Goal: Information Seeking & Learning: Learn about a topic

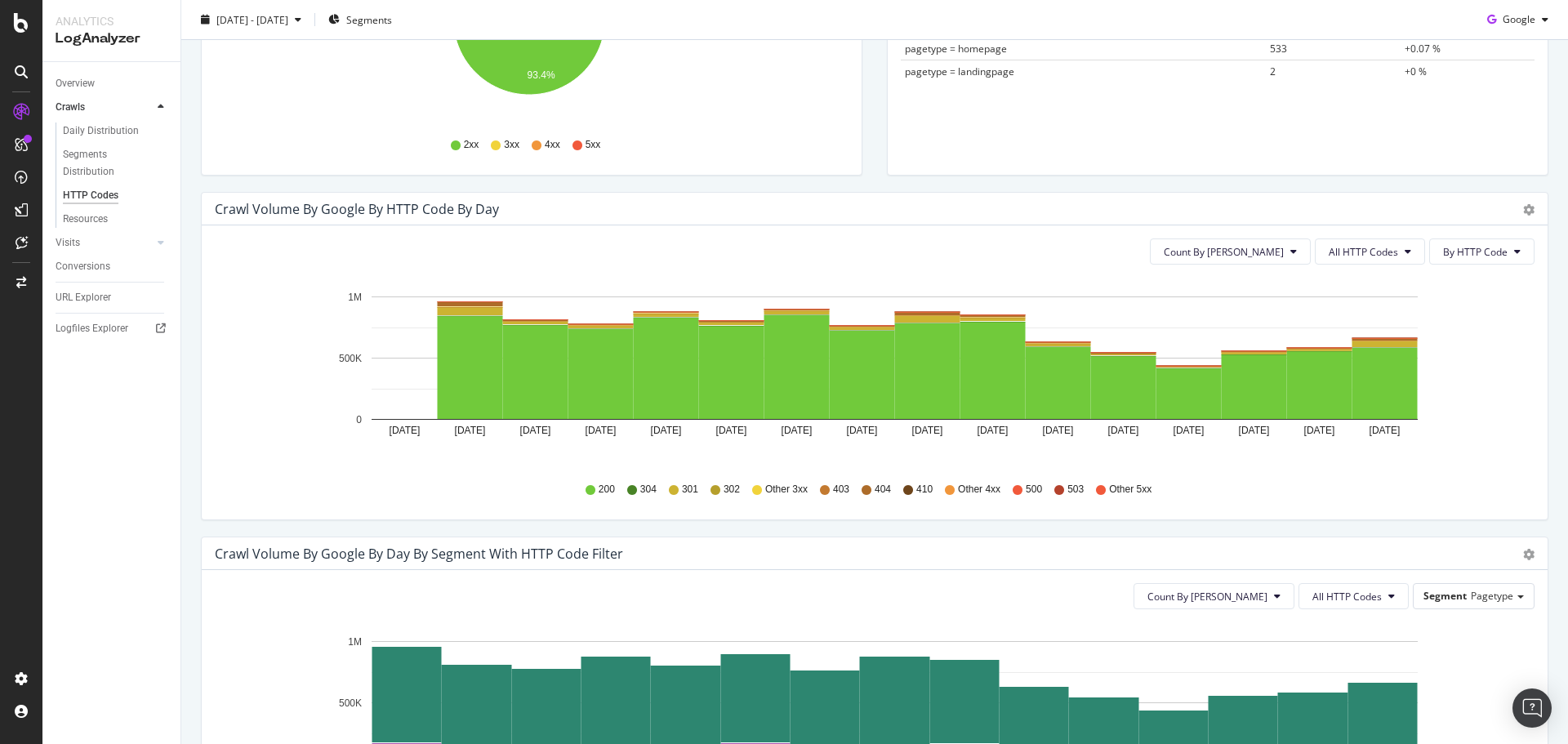
scroll to position [210, 0]
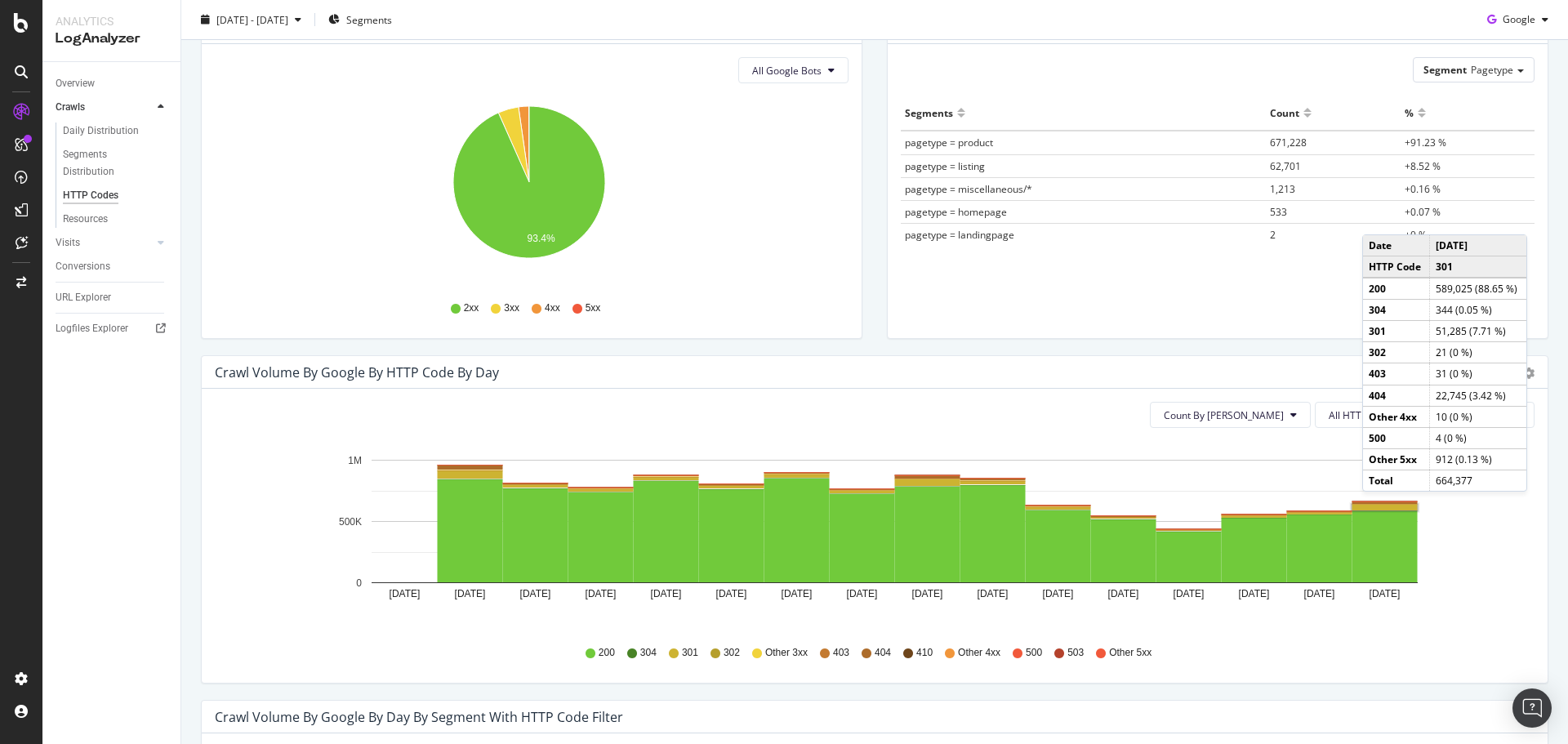
click at [1378, 507] on rect "A chart." at bounding box center [1385, 507] width 65 height 6
